Goal: Use online tool/utility: Utilize a website feature to perform a specific function

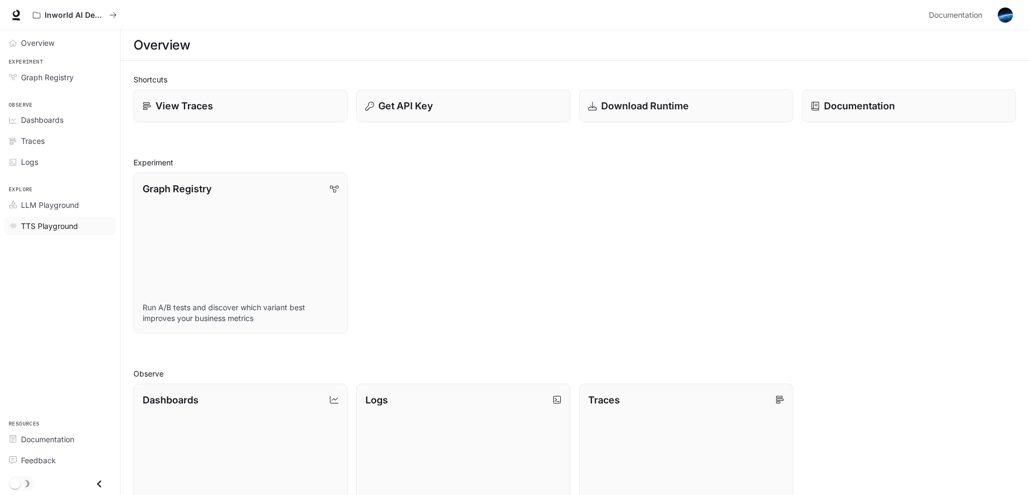
click at [65, 223] on span "TTS Playground" at bounding box center [49, 225] width 57 height 11
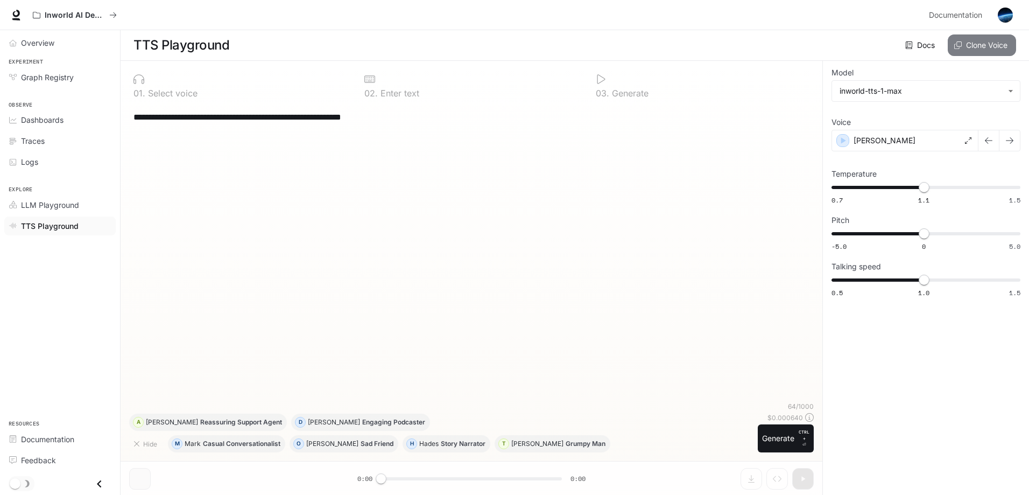
click at [983, 51] on button "Clone Voice" at bounding box center [982, 45] width 68 height 22
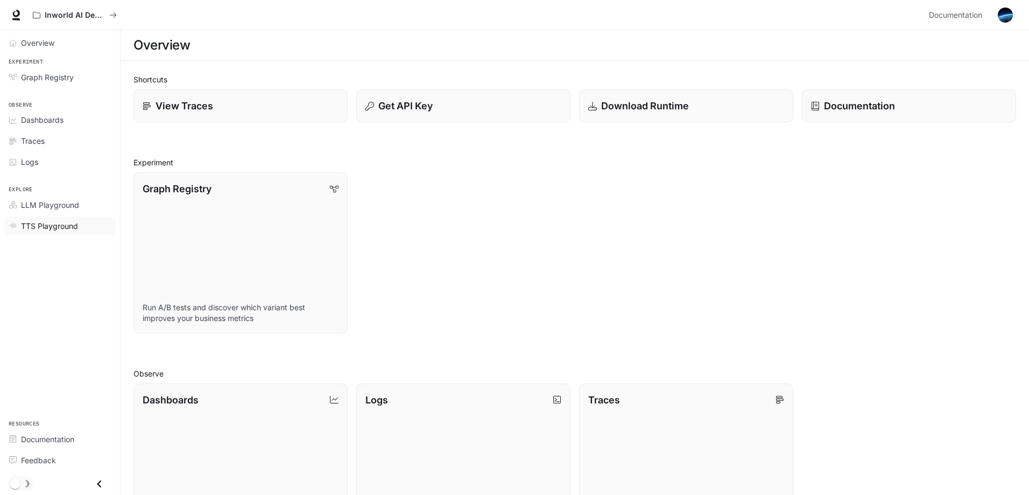
click at [80, 230] on div "TTS Playground" at bounding box center [66, 225] width 90 height 11
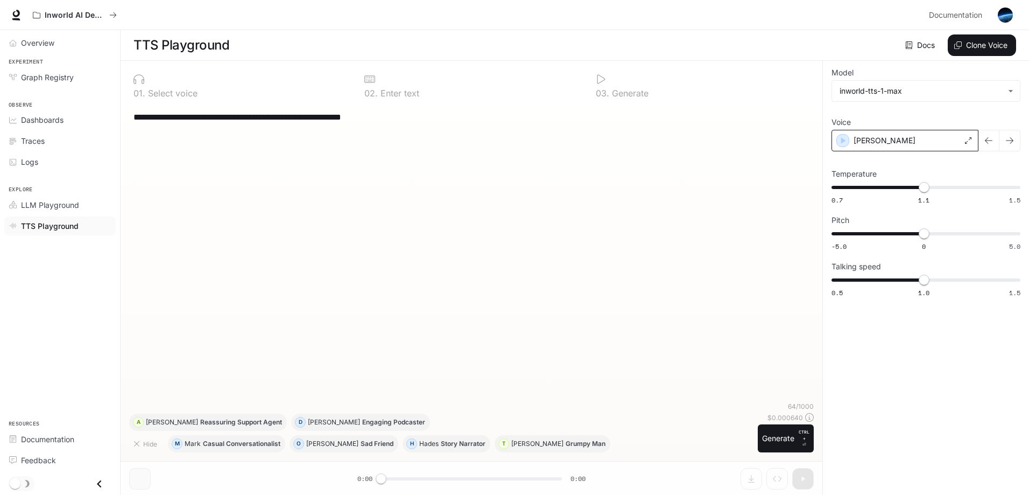
click at [941, 143] on div "[PERSON_NAME]" at bounding box center [905, 141] width 147 height 22
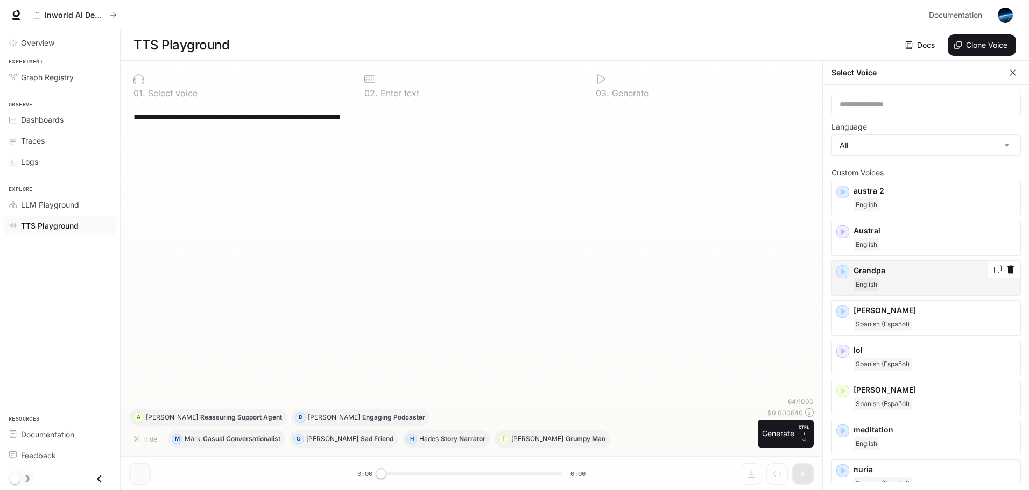
click at [993, 269] on icon "Copy Voice ID" at bounding box center [998, 269] width 11 height 9
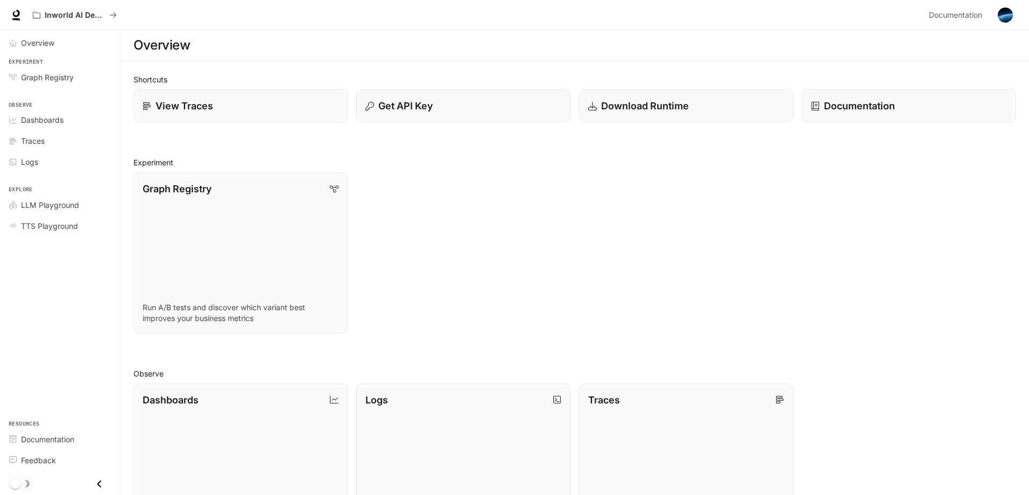
click at [1005, 13] on img "button" at bounding box center [1005, 15] width 15 height 15
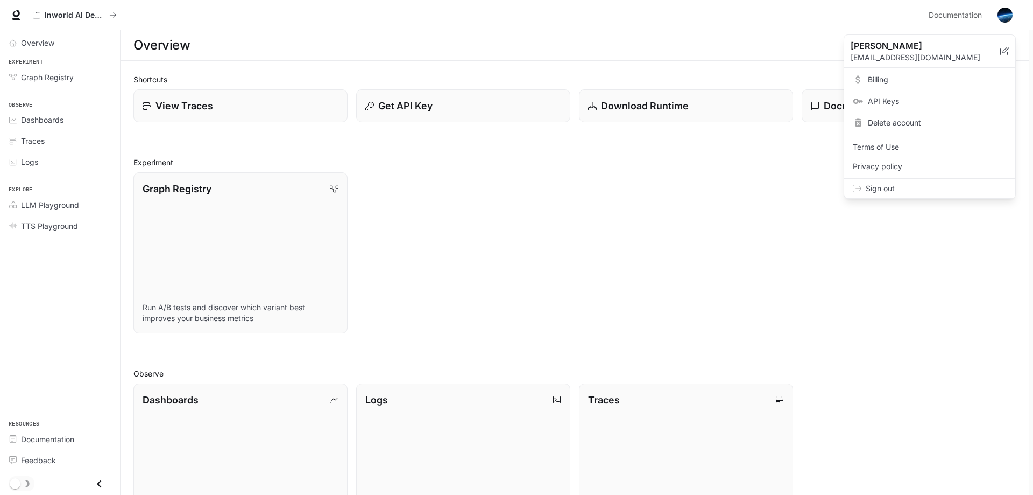
click at [974, 189] on span "Sign out" at bounding box center [936, 188] width 141 height 11
